Goal: Feedback & Contribution: Leave review/rating

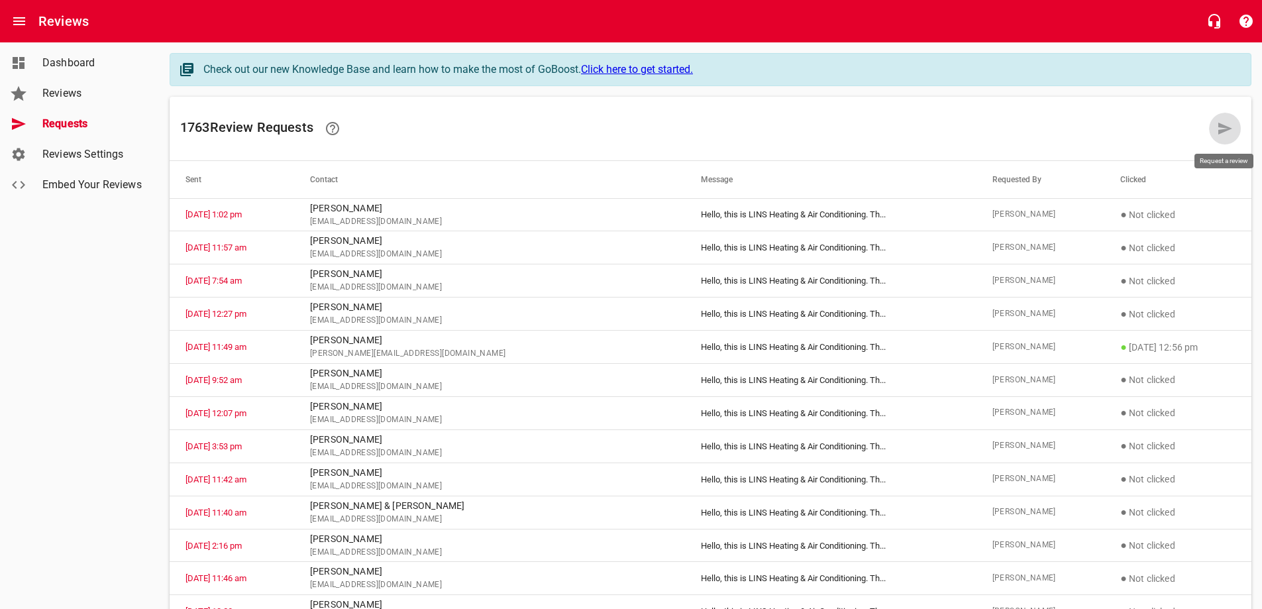
click at [1217, 126] on icon at bounding box center [1224, 129] width 16 height 16
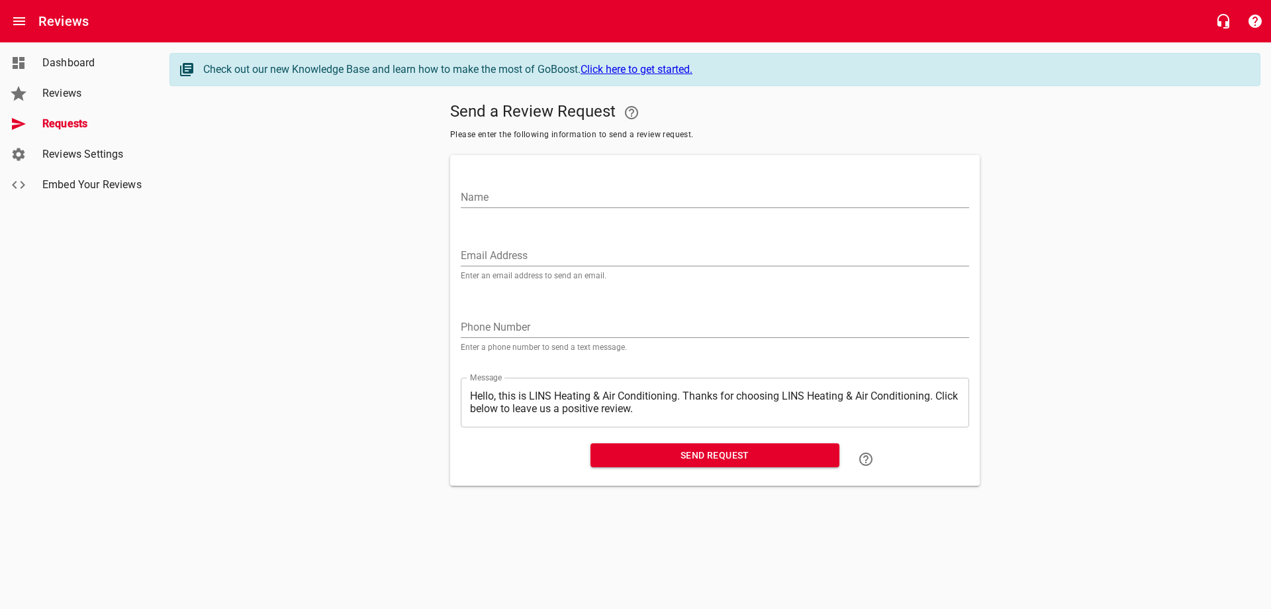
click at [526, 248] on input "Email Address" at bounding box center [715, 255] width 509 height 21
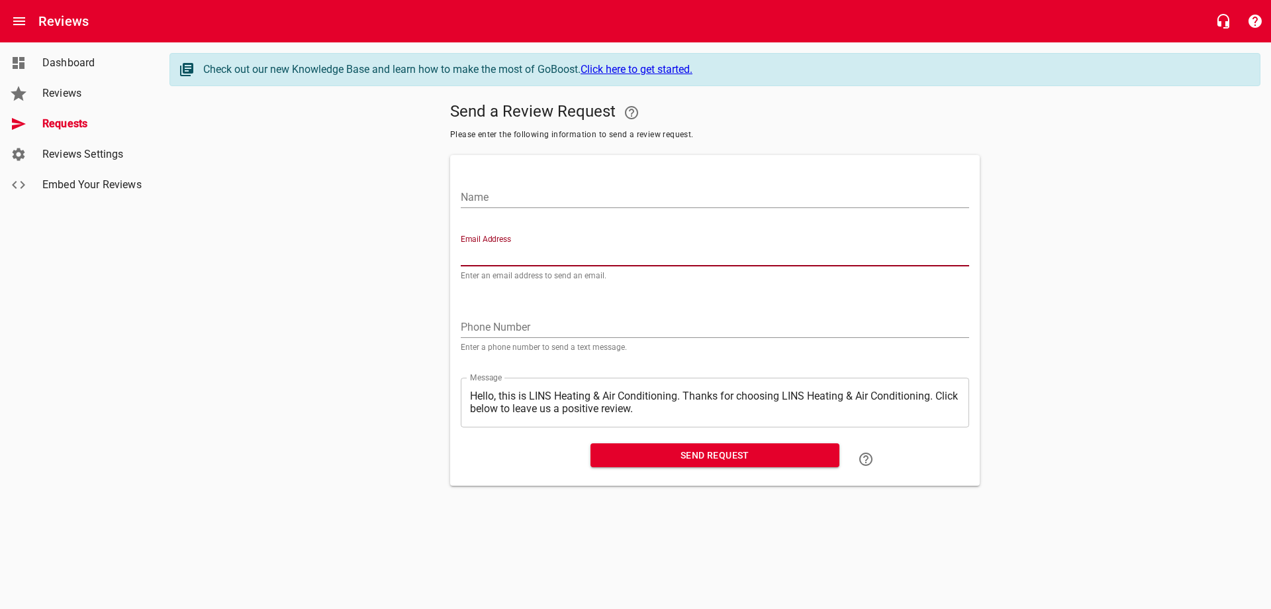
paste input "[EMAIL_ADDRESS][DOMAIN_NAME]"
type input "[EMAIL_ADDRESS][DOMAIN_NAME]"
click at [566, 194] on input "Name" at bounding box center [715, 197] width 509 height 21
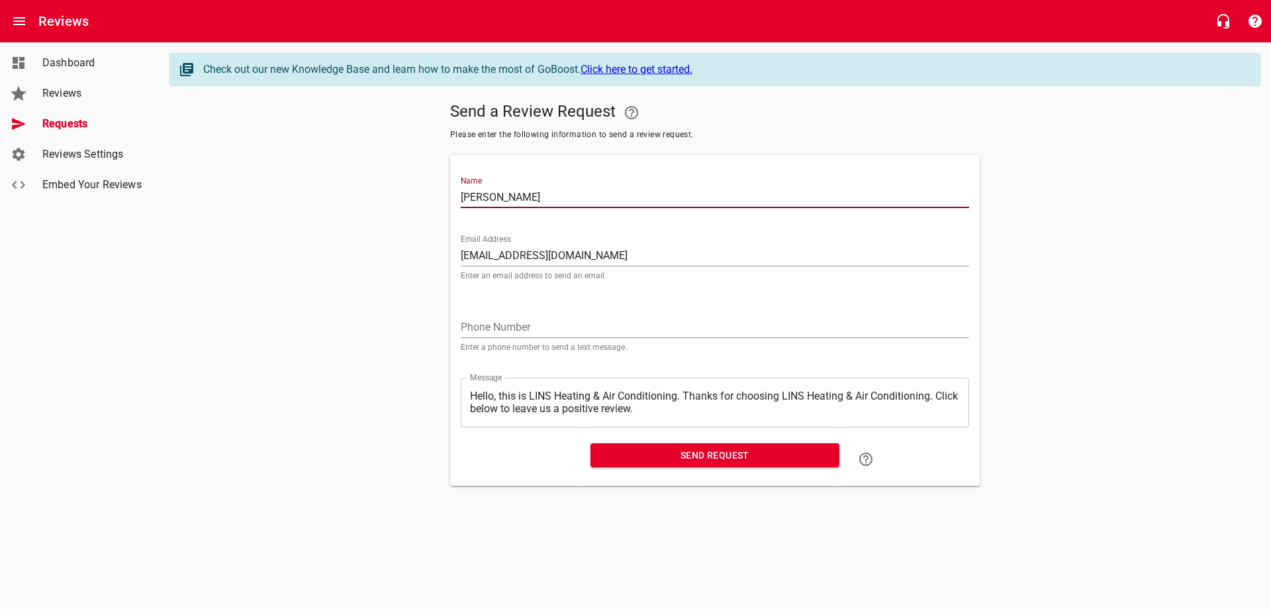
click at [528, 196] on input "[PERSON_NAME]" at bounding box center [715, 197] width 509 height 21
type input "[PERSON_NAME]"
click at [715, 453] on span "Send Request" at bounding box center [715, 455] width 228 height 17
